Goal: Task Accomplishment & Management: Manage account settings

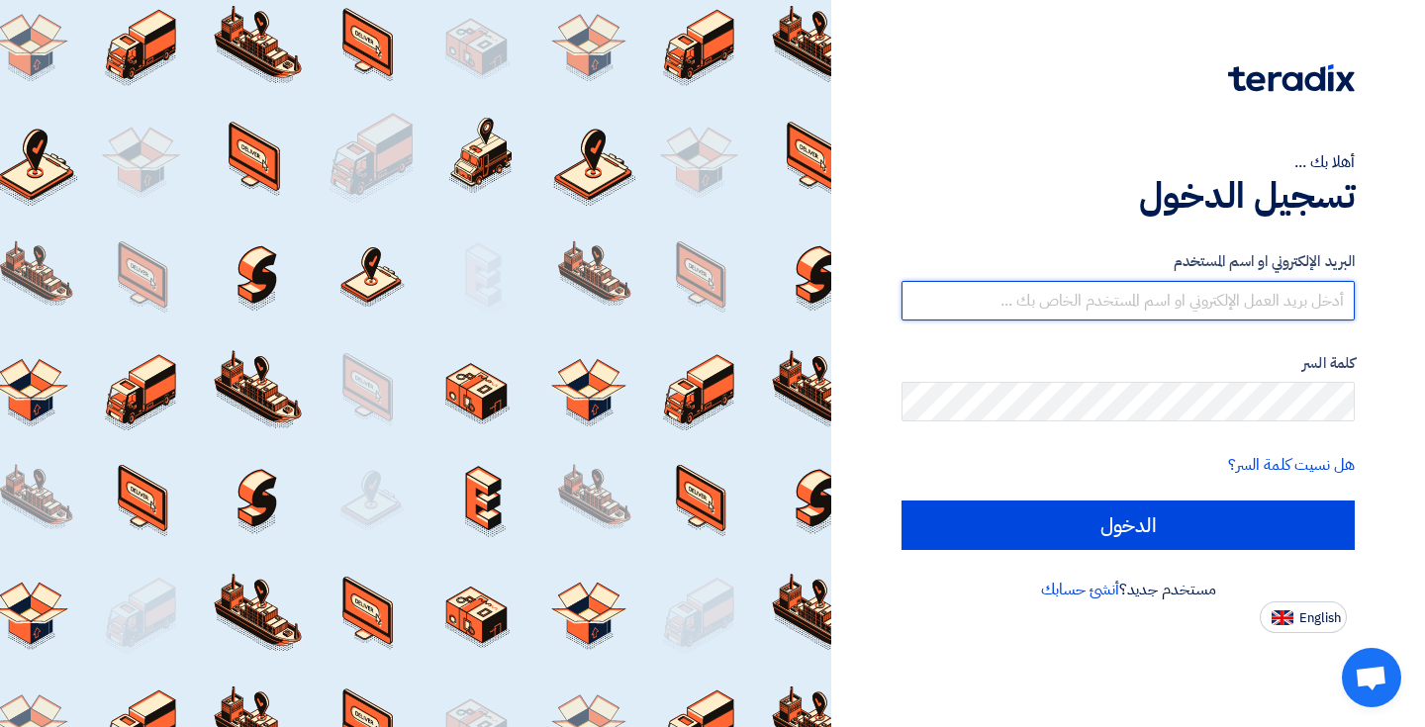
type input "[EMAIL_ADDRESS][DOMAIN_NAME]"
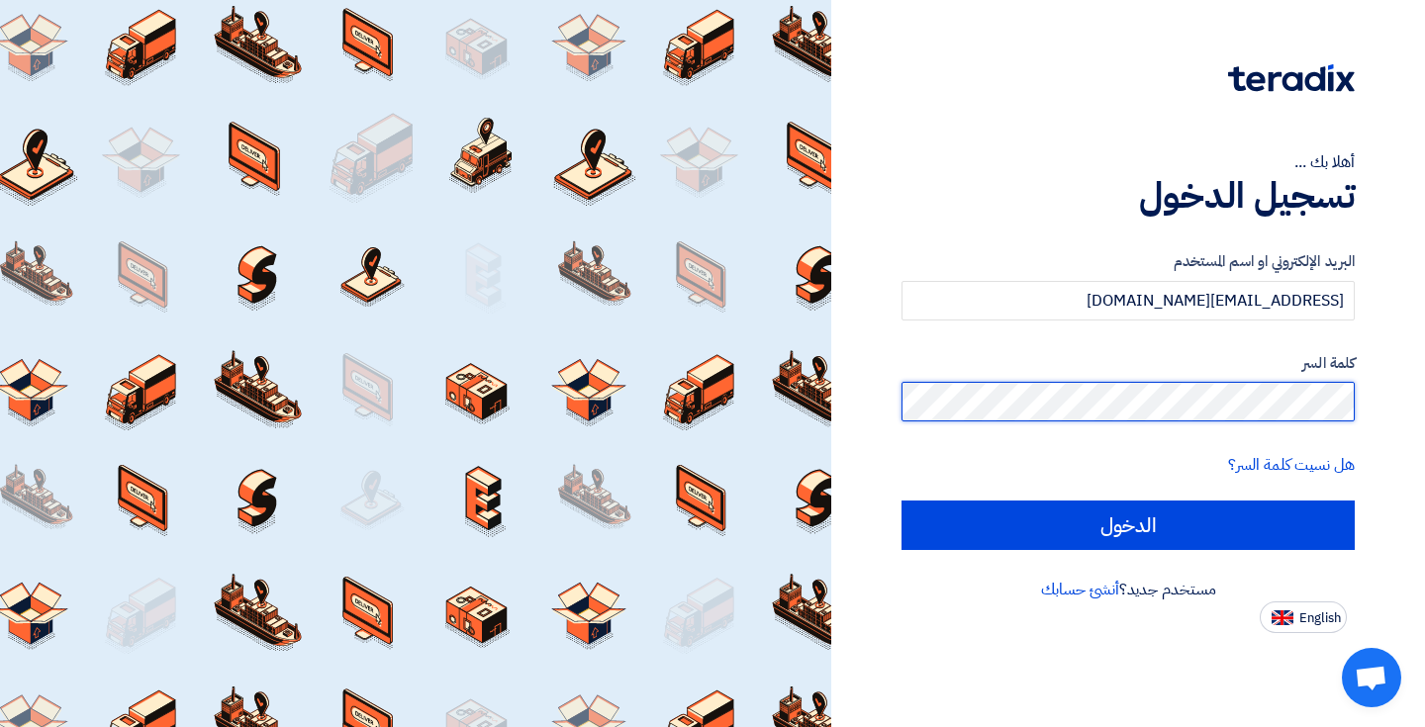
click at [1128, 524] on input "الدخول" at bounding box center [1127, 525] width 453 height 49
type input "Sign in"
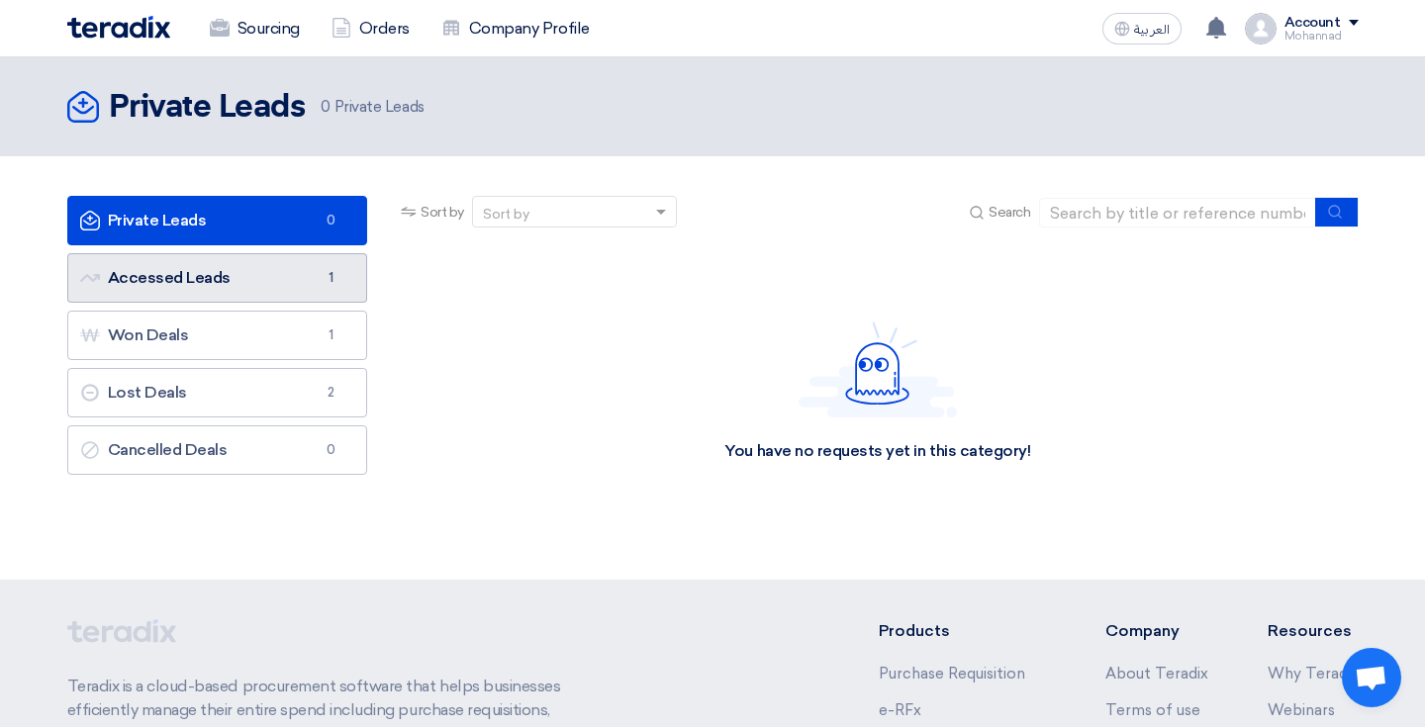
click at [185, 286] on link "Accessed Leads Accessed Leads 1" at bounding box center [217, 277] width 301 height 49
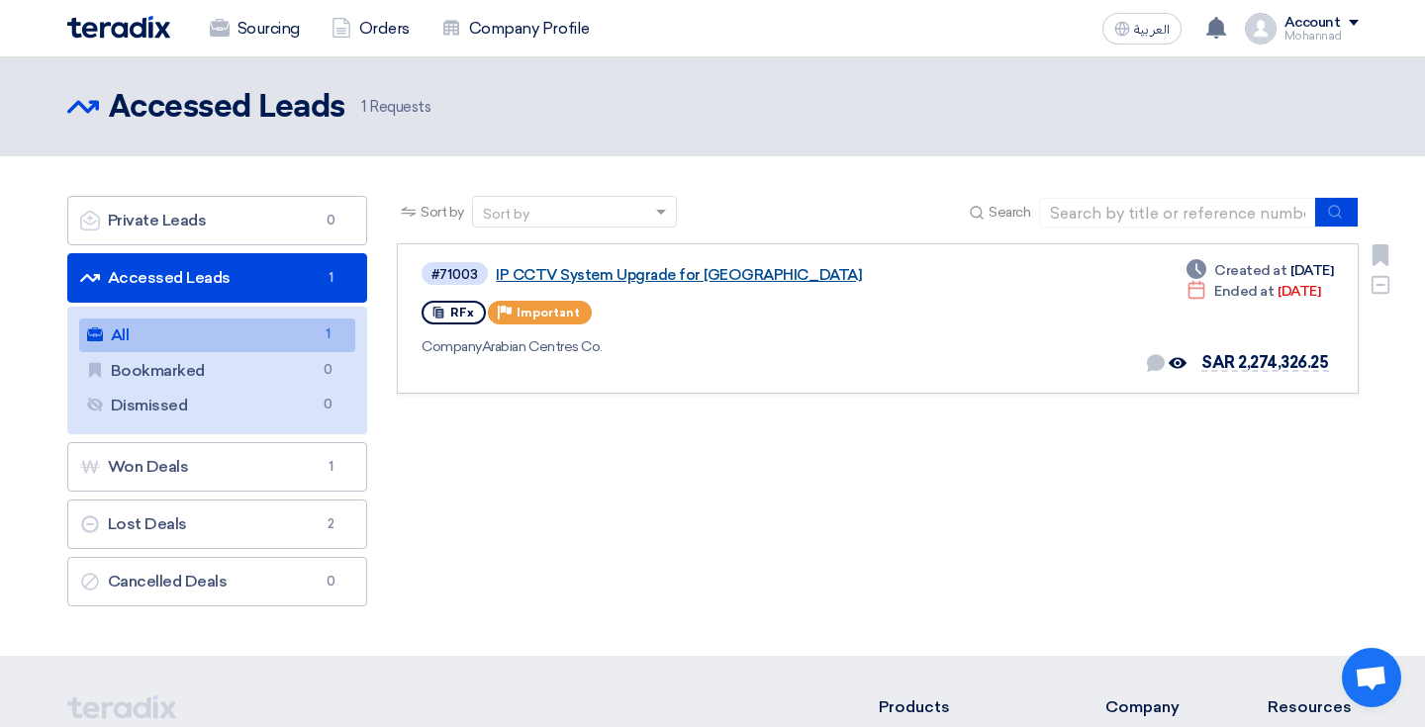
click at [529, 279] on link "IP CCTV System Upgrade for [GEOGRAPHIC_DATA]" at bounding box center [743, 275] width 495 height 18
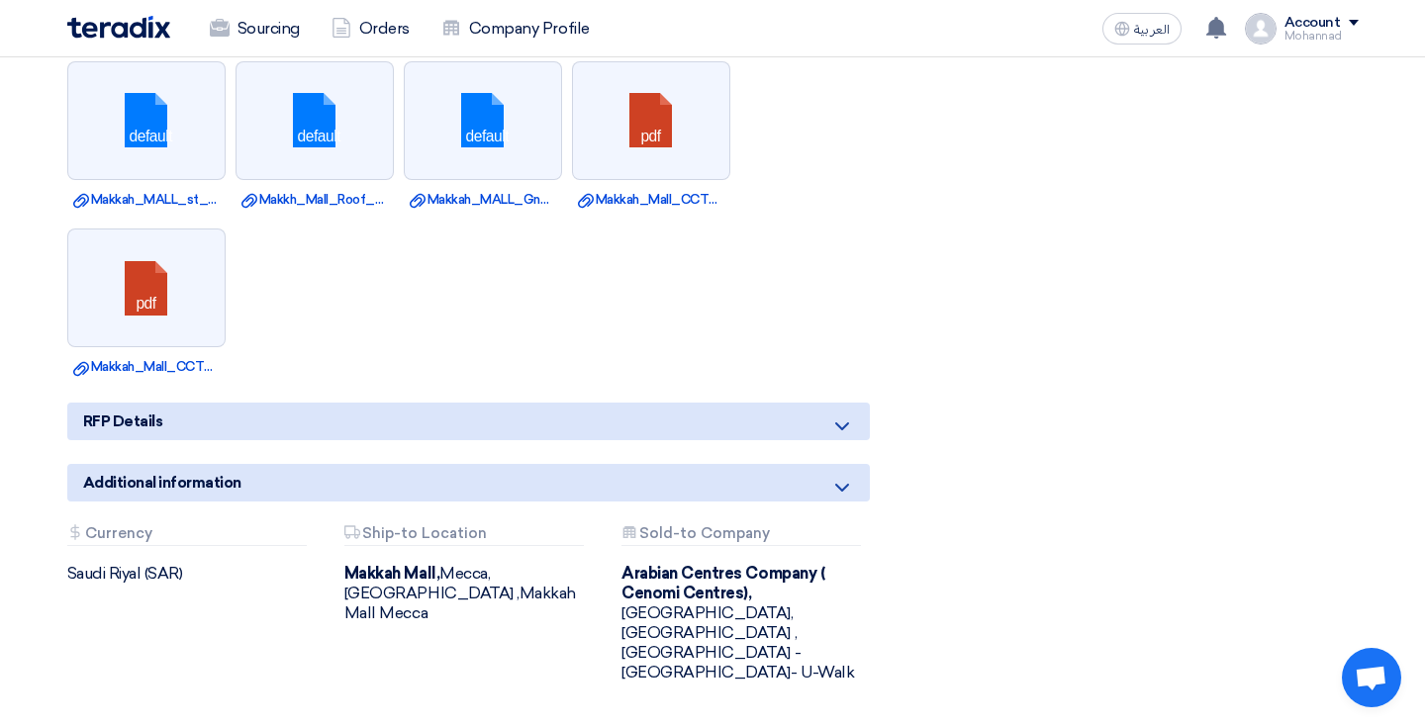
scroll to position [1475, 0]
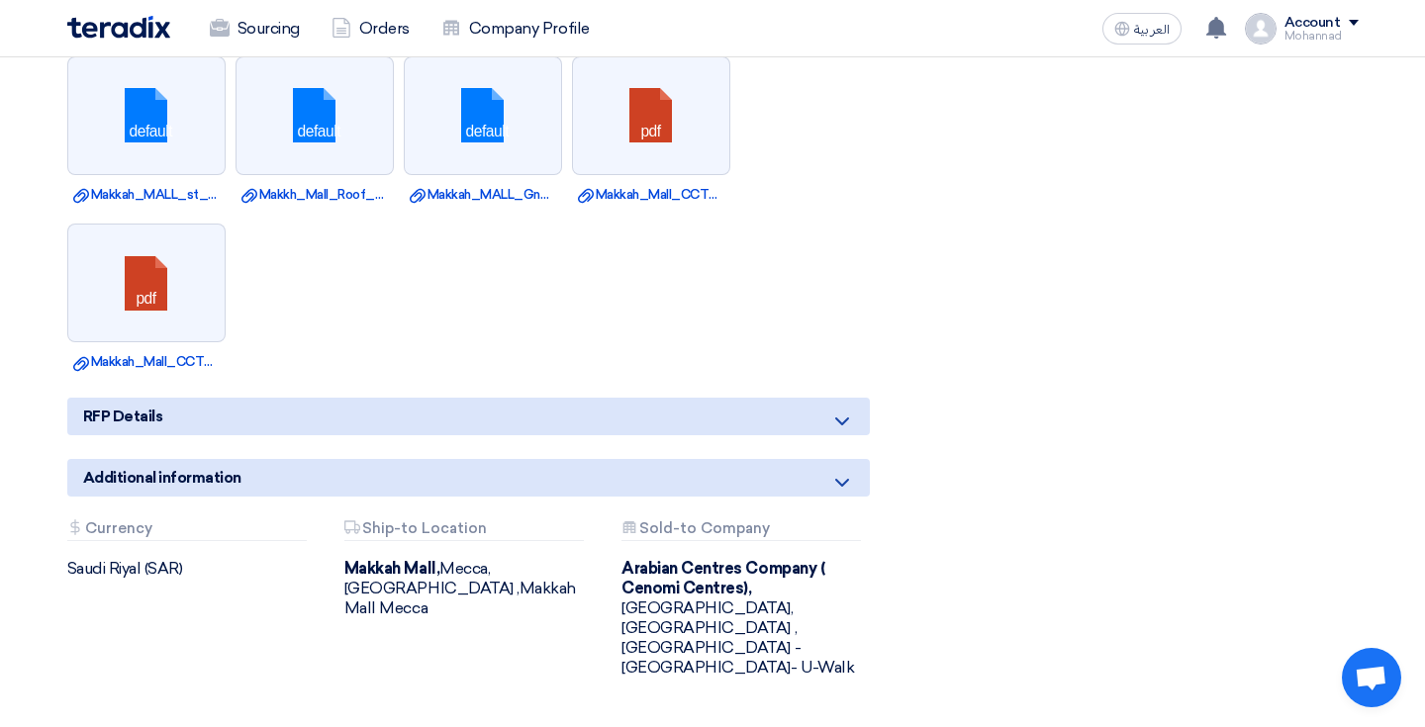
click at [845, 471] on icon at bounding box center [842, 483] width 24 height 24
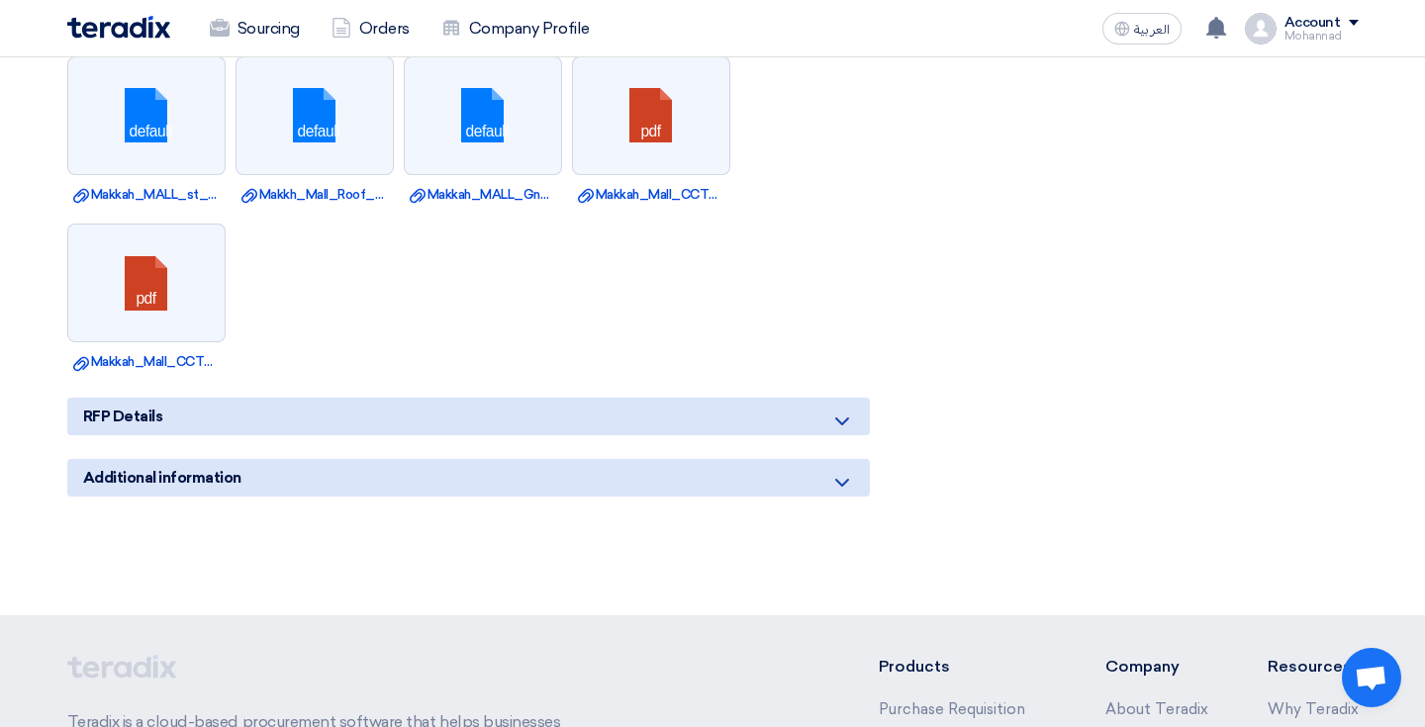
click at [845, 471] on icon at bounding box center [842, 483] width 24 height 24
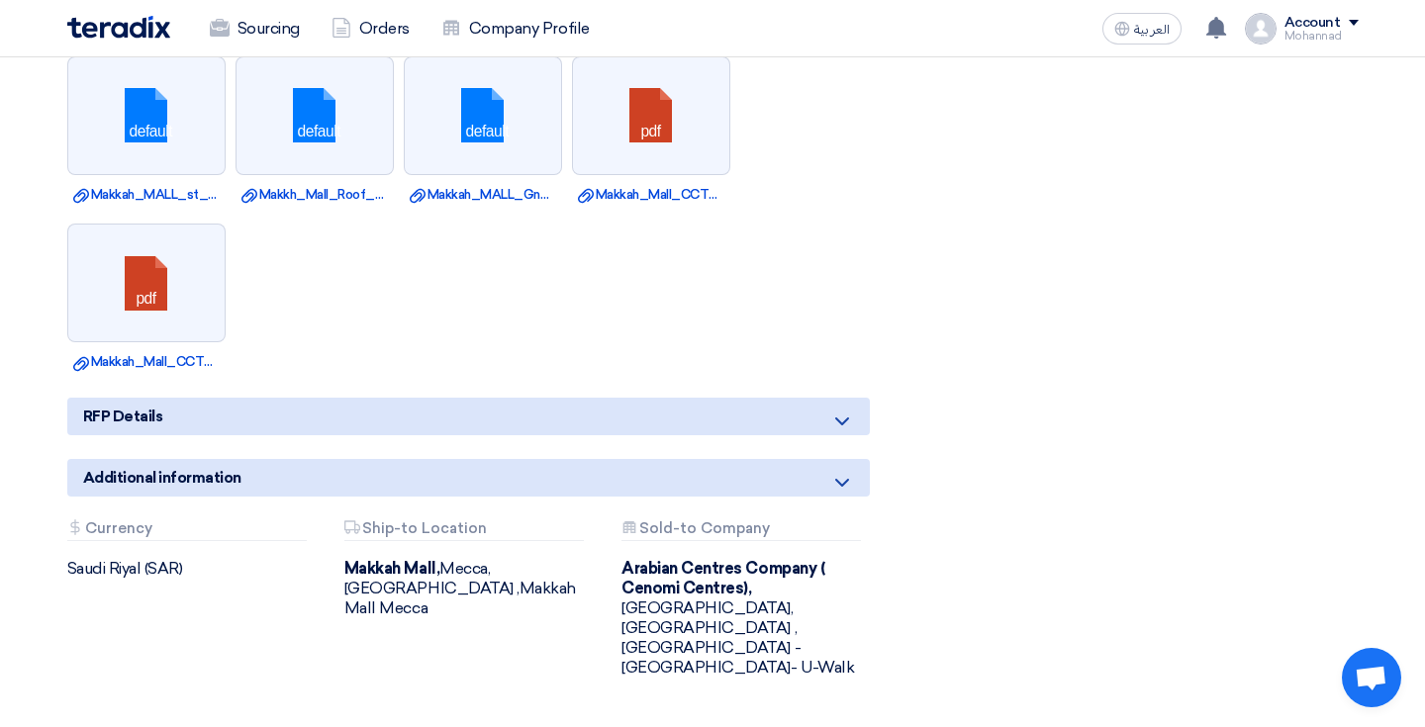
click at [847, 410] on icon at bounding box center [842, 422] width 24 height 24
click at [843, 410] on icon at bounding box center [842, 422] width 24 height 24
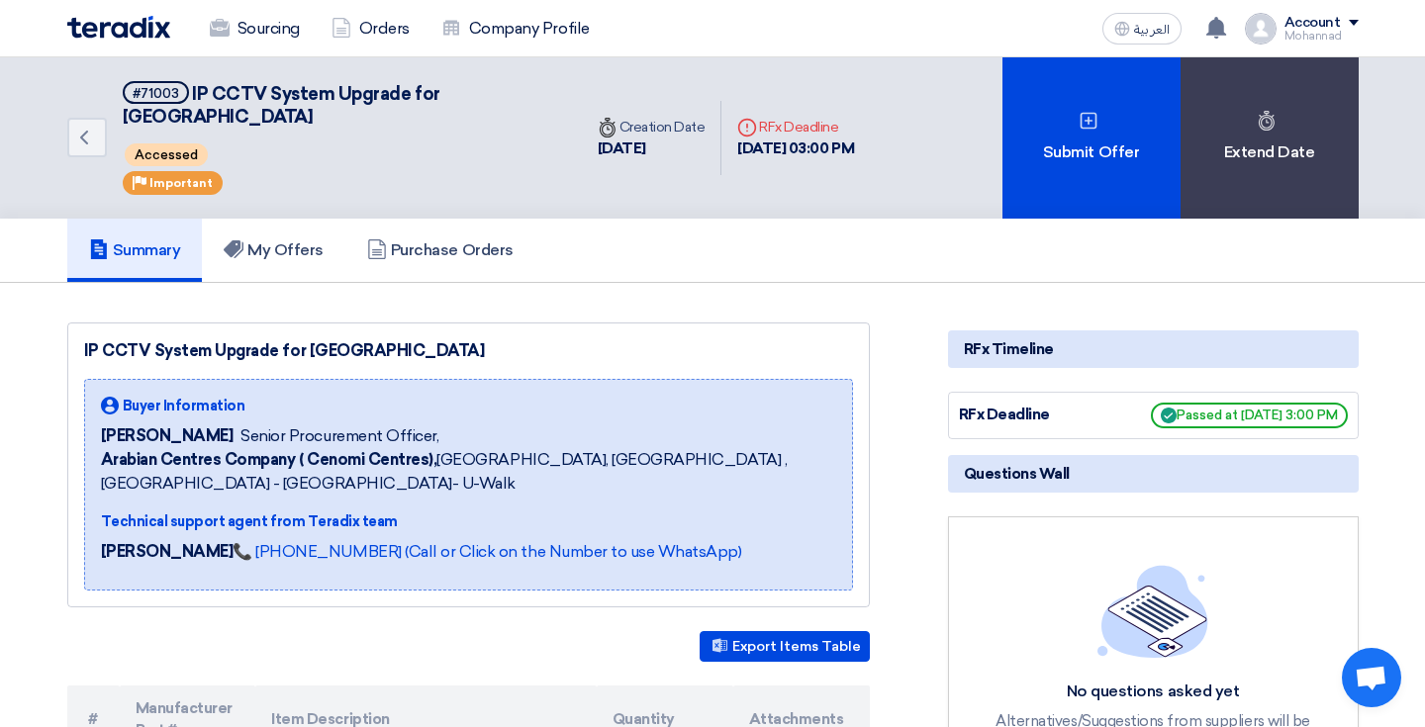
scroll to position [0, 0]
click at [284, 240] on h5 "My Offers" at bounding box center [274, 250] width 100 height 20
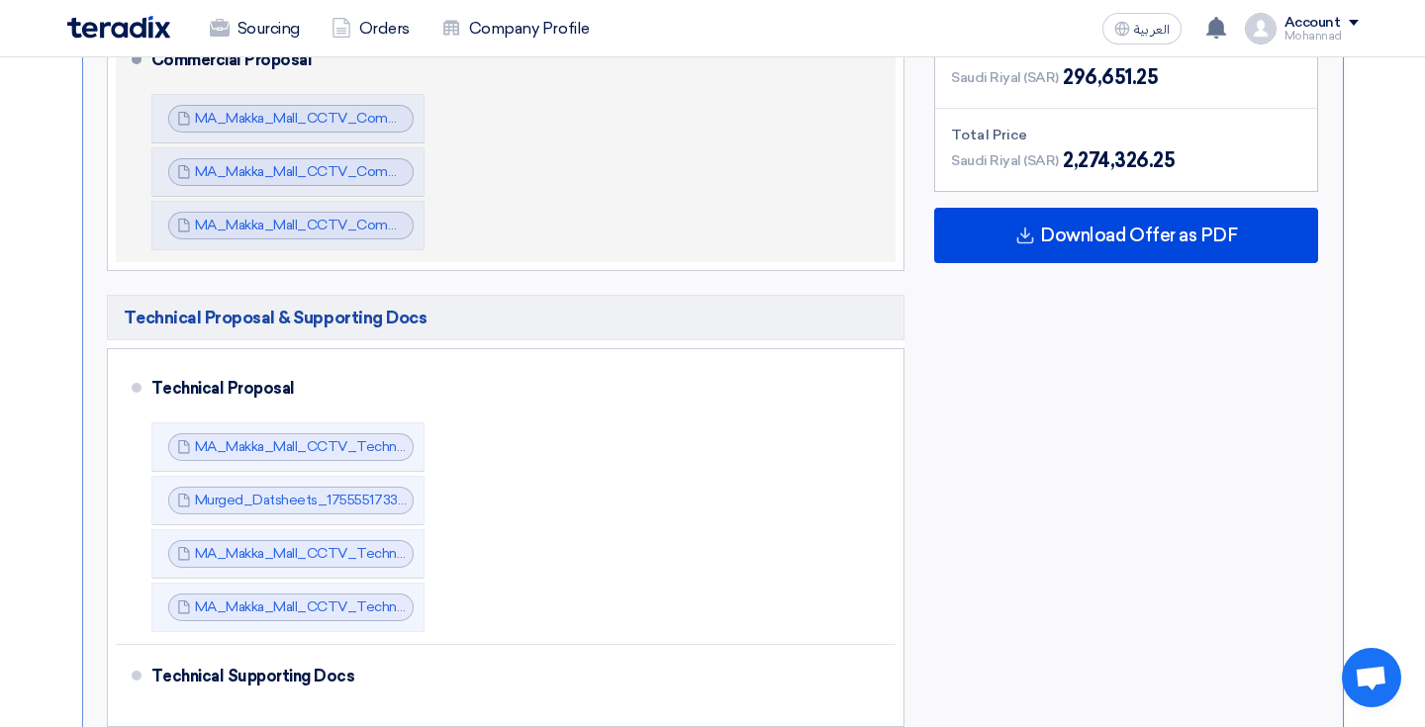
scroll to position [915, 0]
